Goal: Task Accomplishment & Management: Manage account settings

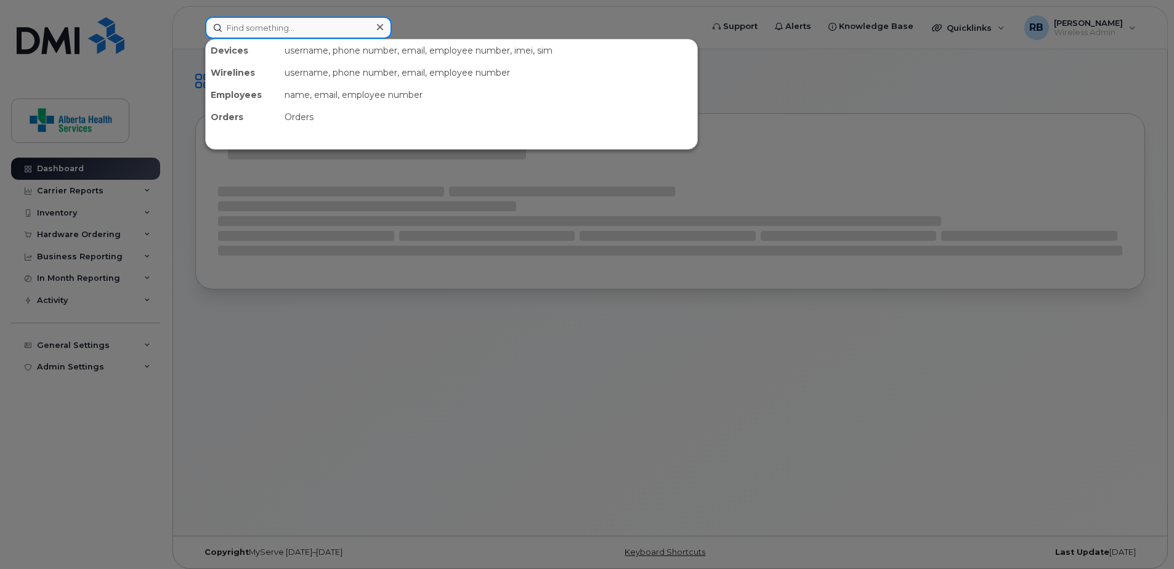
click at [307, 25] on input at bounding box center [298, 28] width 187 height 22
paste input "780-500-8038"
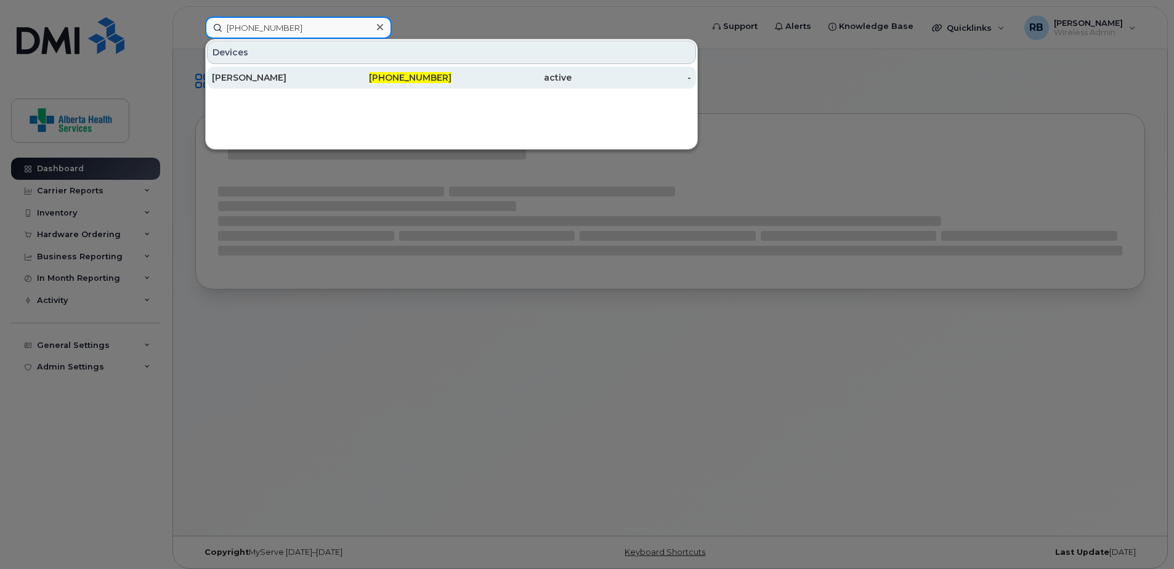
type input "780-500-8038"
click at [338, 77] on div "780-500-8038" at bounding box center [392, 77] width 120 height 12
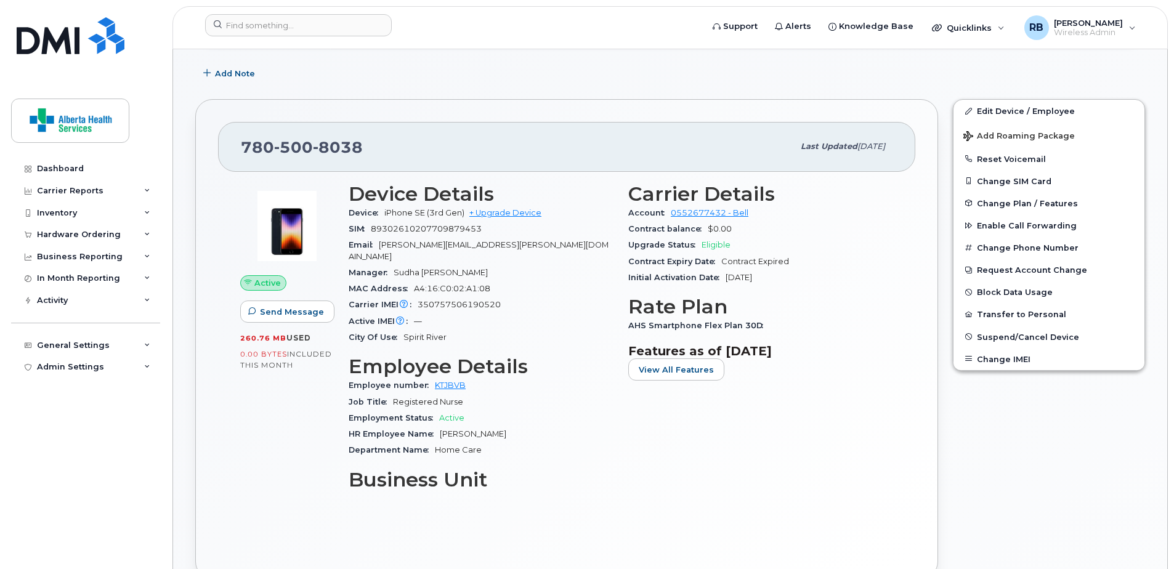
scroll to position [185, 0]
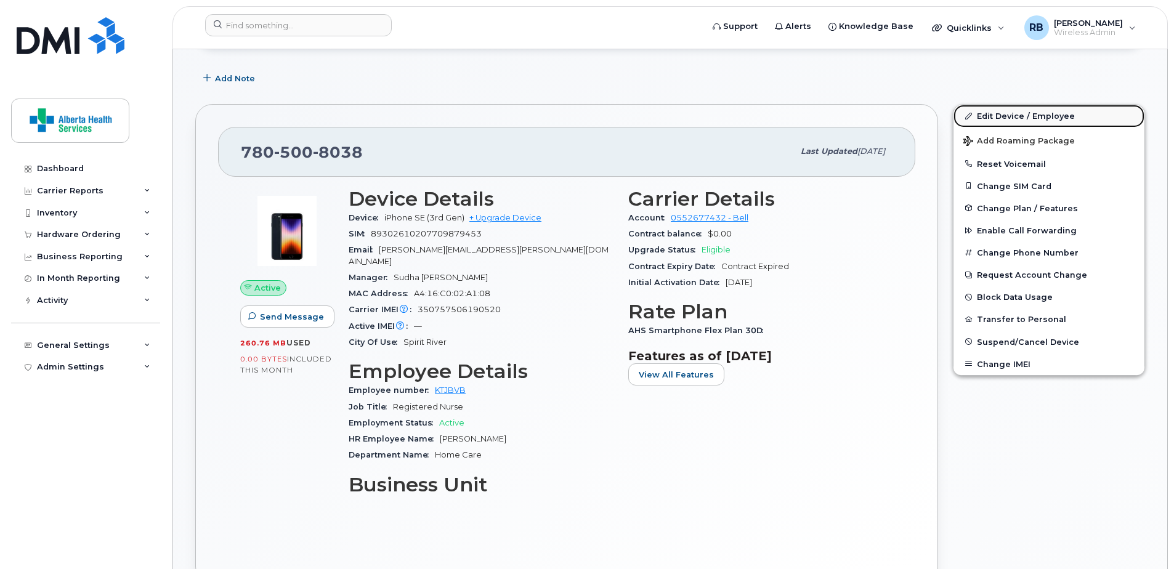
click at [1013, 115] on link "Edit Device / Employee" at bounding box center [1049, 116] width 191 height 22
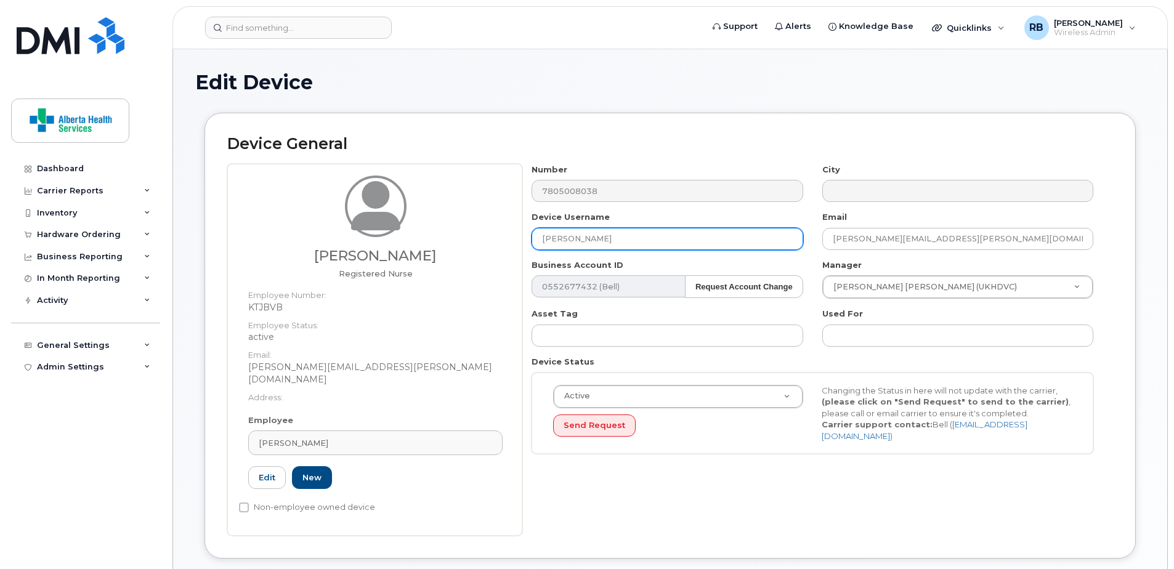
drag, startPoint x: 633, startPoint y: 237, endPoint x: 470, endPoint y: 233, distance: 163.3
click at [470, 233] on div "Harriet Joy Befus Registered Nurse Employee Number: KTJBVB Employee Status: act…" at bounding box center [670, 350] width 886 height 372
paste input "Samuel Amoako"
type input "Samuel Amoako"
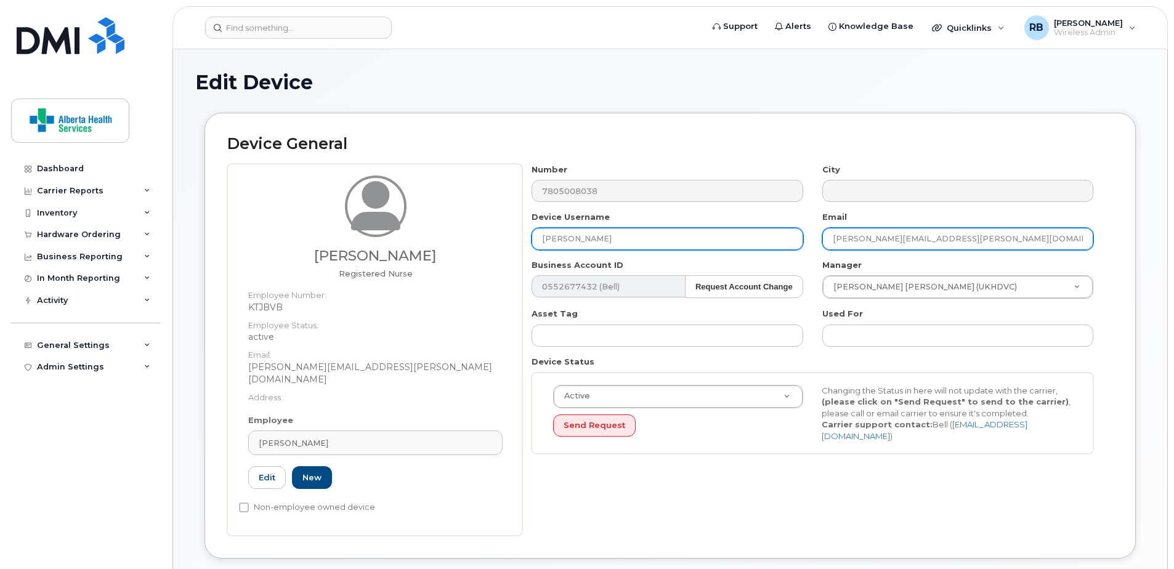
drag, startPoint x: 991, startPoint y: 243, endPoint x: 796, endPoint y: 248, distance: 194.8
click at [796, 248] on div "Number 7805008038 City Device Username Samuel Amoako Email Harriet.Befus@albert…" at bounding box center [813, 314] width 581 height 300
paste input "Samuel.Amoako"
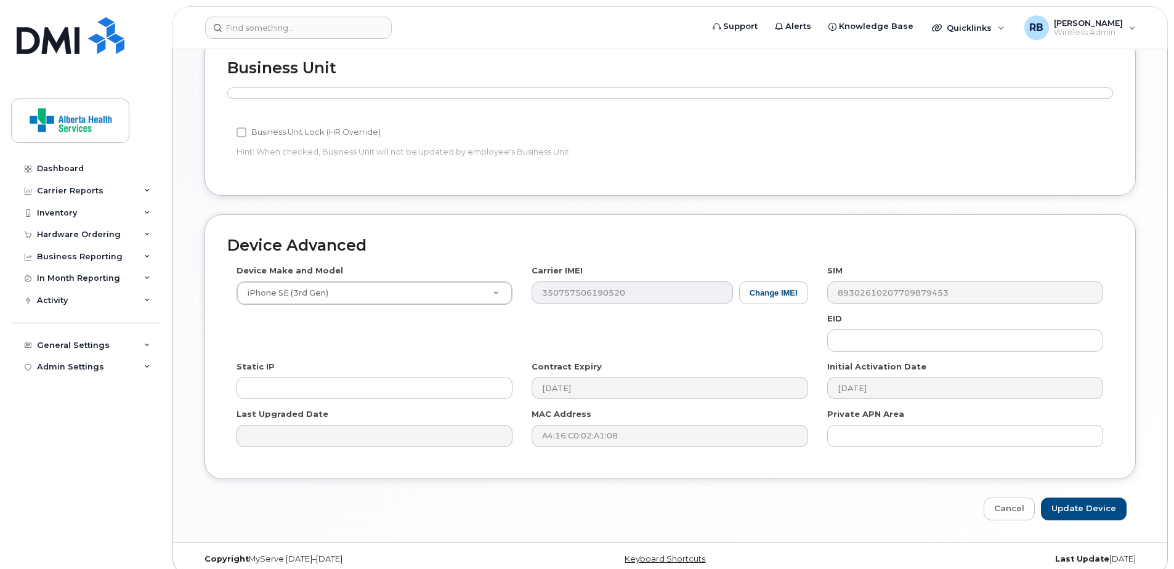
scroll to position [541, 0]
type input "Samuel.Amoako@albertahealthservices.ca"
click at [1076, 497] on input "Update Device" at bounding box center [1084, 508] width 86 height 23
type input "Saving..."
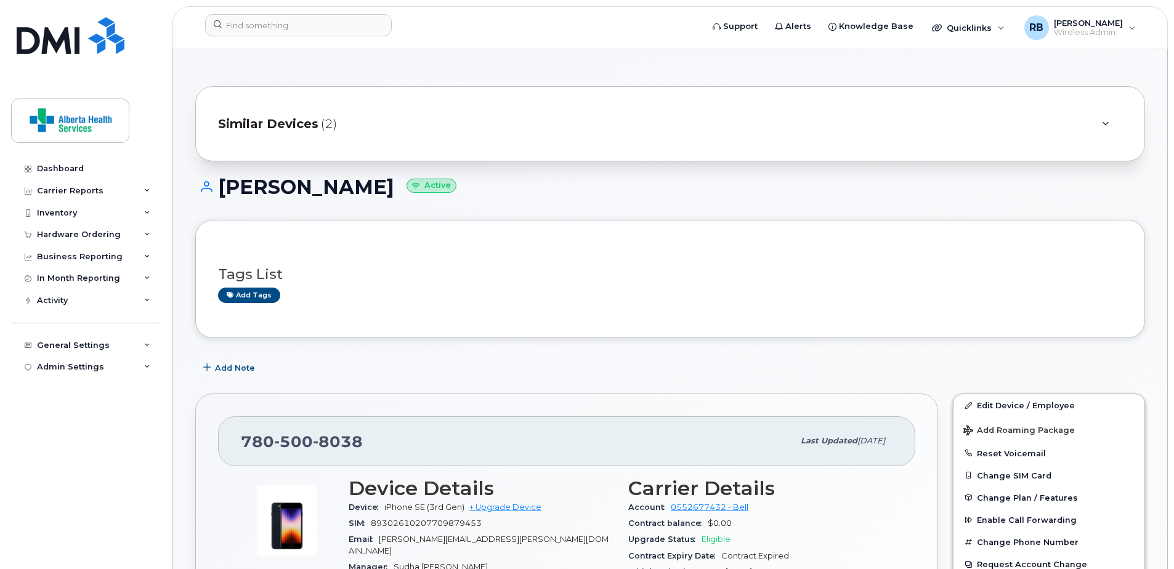
click at [517, 289] on div "Add tags" at bounding box center [665, 295] width 895 height 15
click at [269, 21] on input at bounding box center [298, 25] width 187 height 22
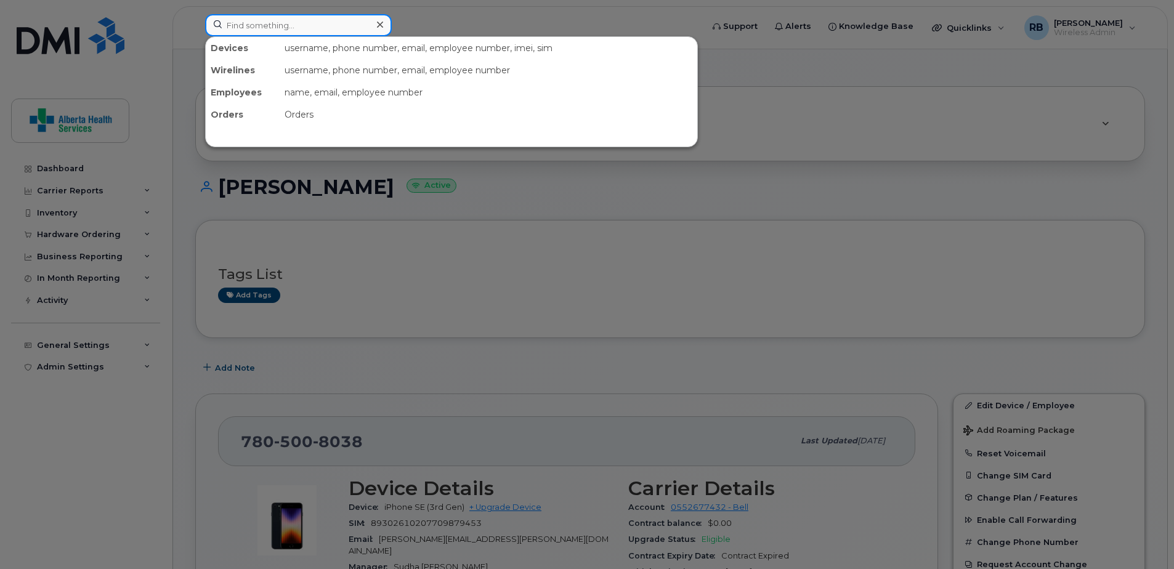
paste input "8930261020772922892"
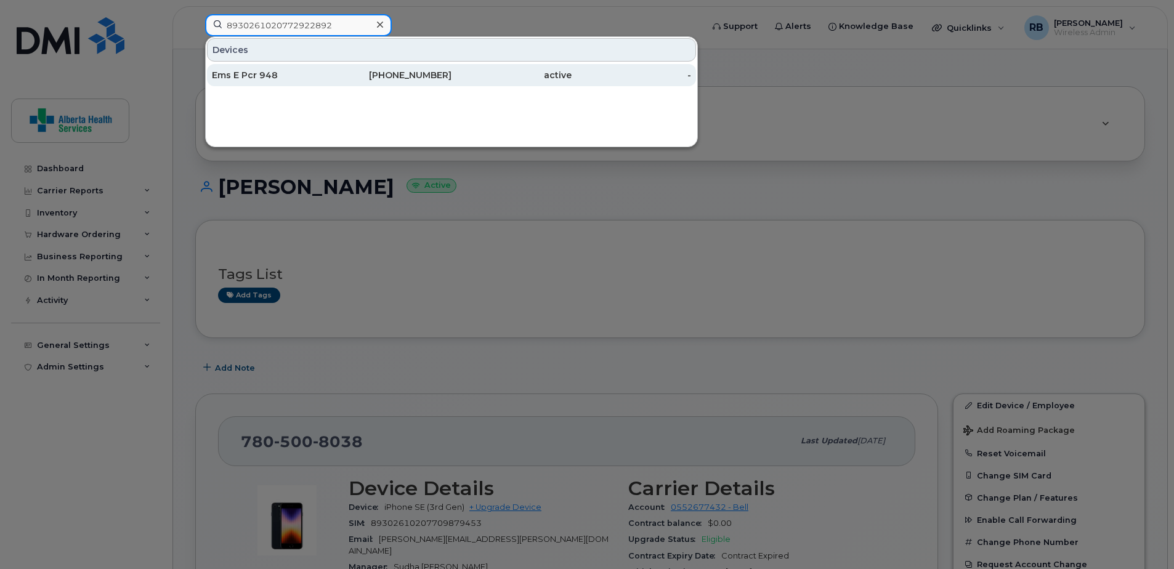
type input "8930261020772922892"
click at [391, 76] on div "825-734-9584" at bounding box center [392, 75] width 120 height 12
